Goal: Information Seeking & Learning: Learn about a topic

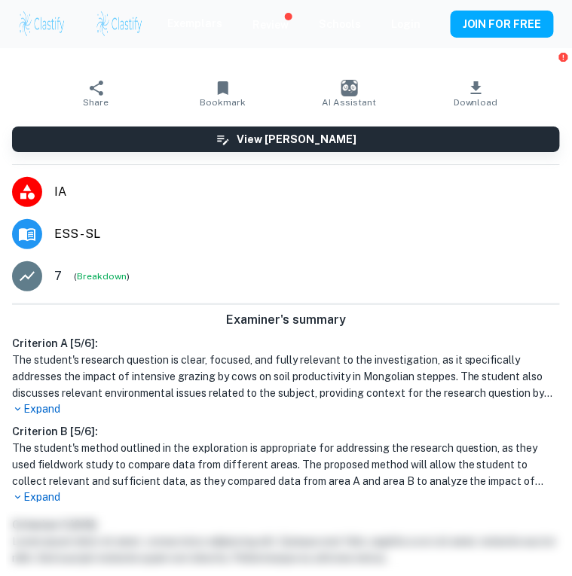
click at [132, 31] on img at bounding box center [119, 24] width 47 height 30
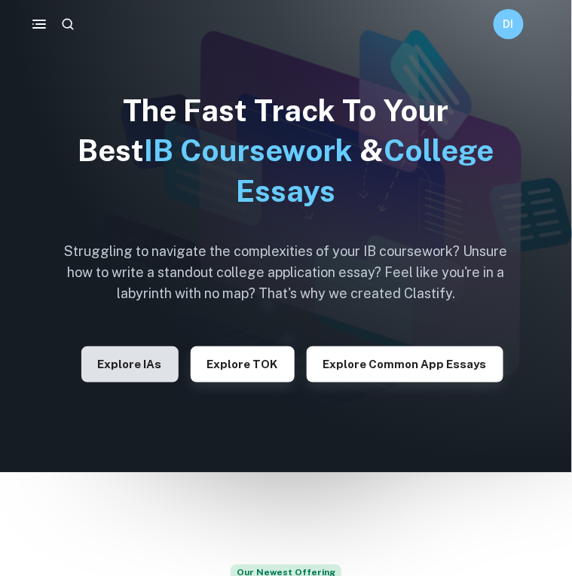
click at [145, 359] on button "Explore IAs" at bounding box center [129, 365] width 97 height 36
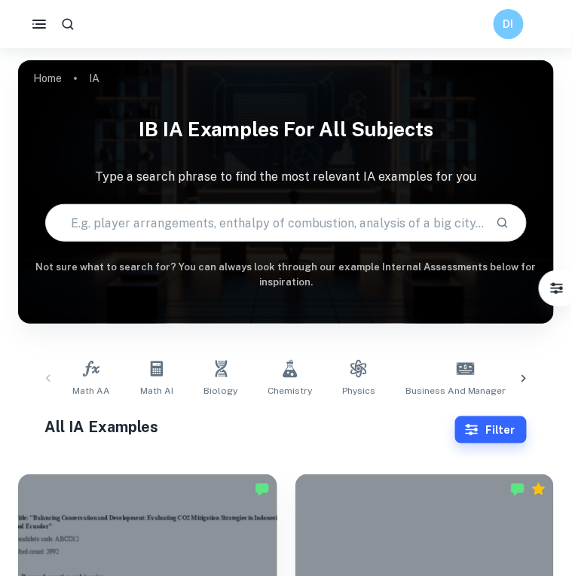
click at [225, 227] on input "text" at bounding box center [265, 223] width 439 height 42
type input "e"
click at [528, 372] on icon at bounding box center [523, 379] width 15 height 15
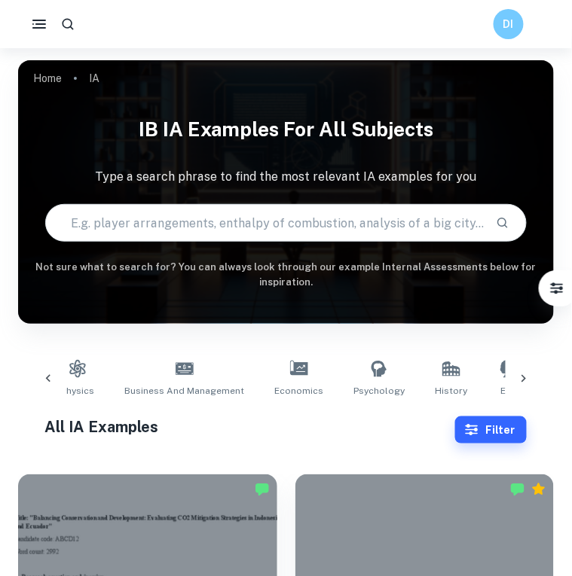
scroll to position [0, 419]
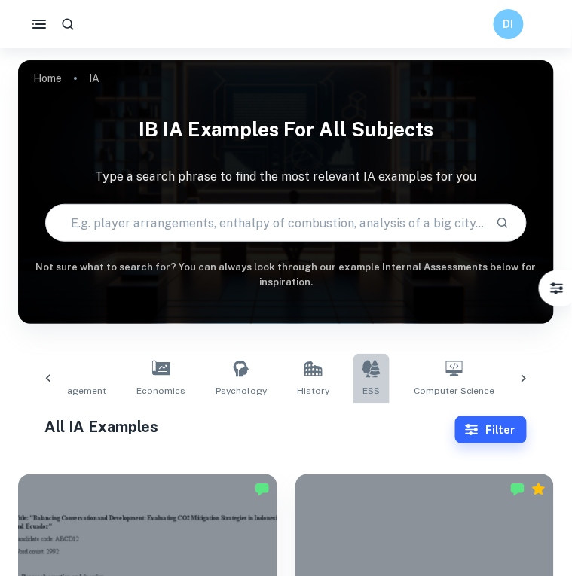
click at [362, 378] on icon at bounding box center [371, 369] width 18 height 18
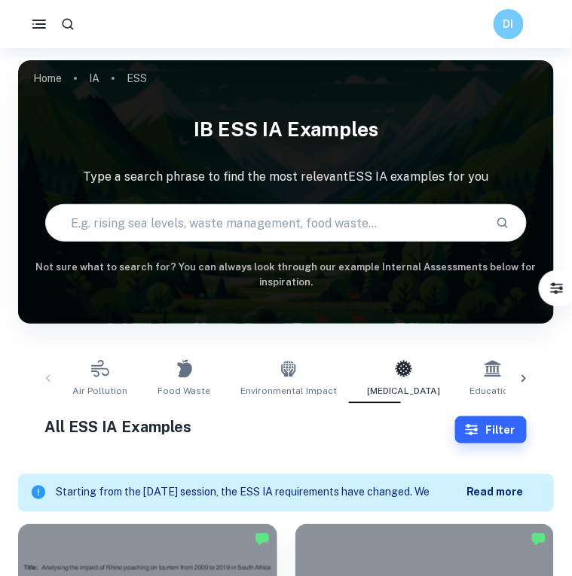
scroll to position [26, 0]
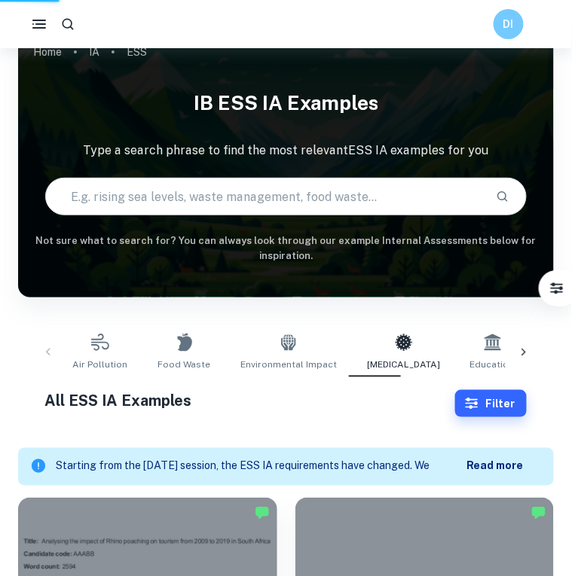
type input "COVID-19"
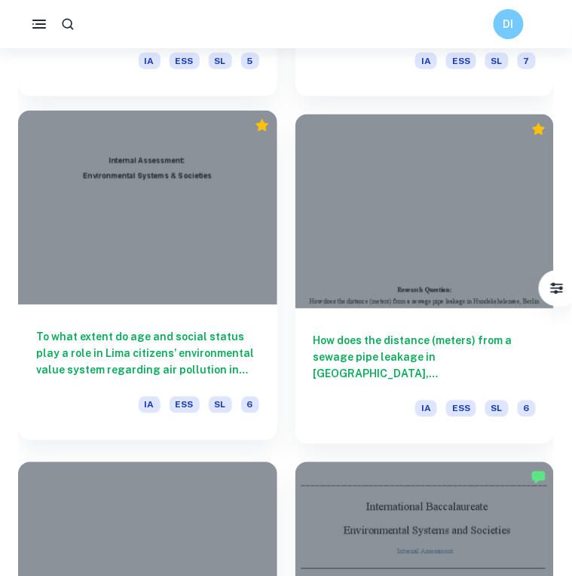
scroll to position [2162, 0]
